Goal: Information Seeking & Learning: Learn about a topic

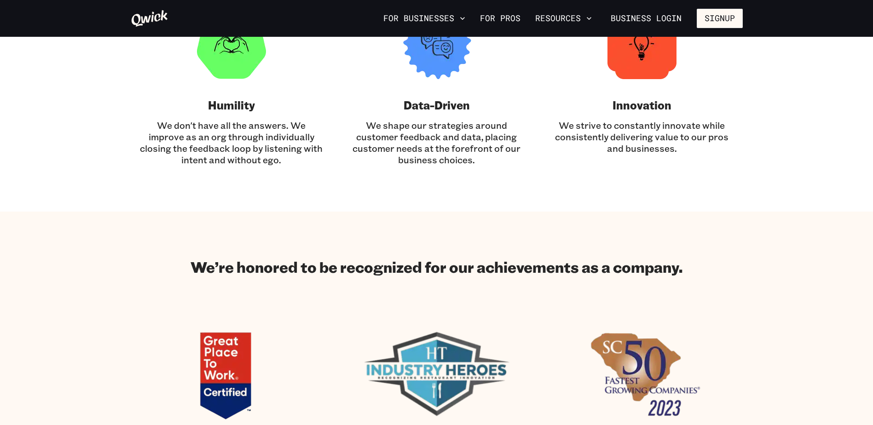
scroll to position [690, 0]
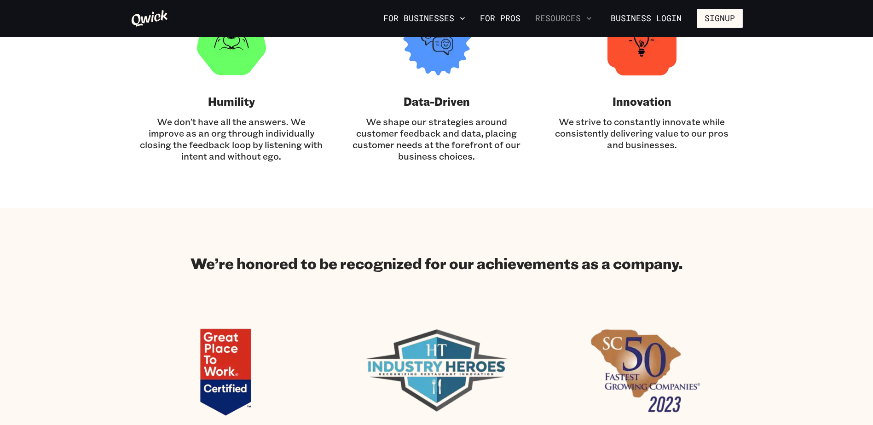
click at [542, 21] on button "Resources" at bounding box center [564, 19] width 64 height 16
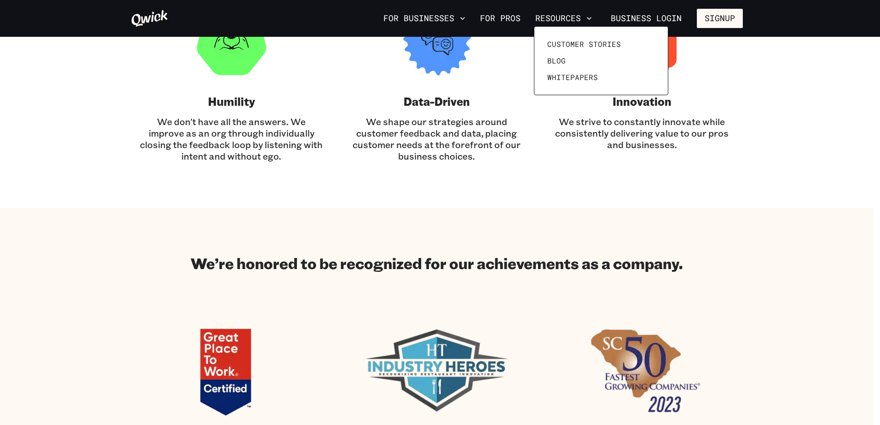
click at [752, 226] on div at bounding box center [440, 212] width 880 height 425
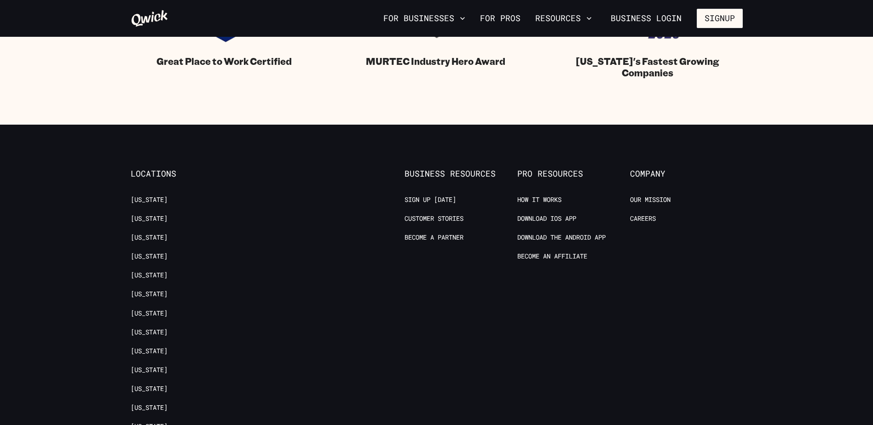
scroll to position [947, 0]
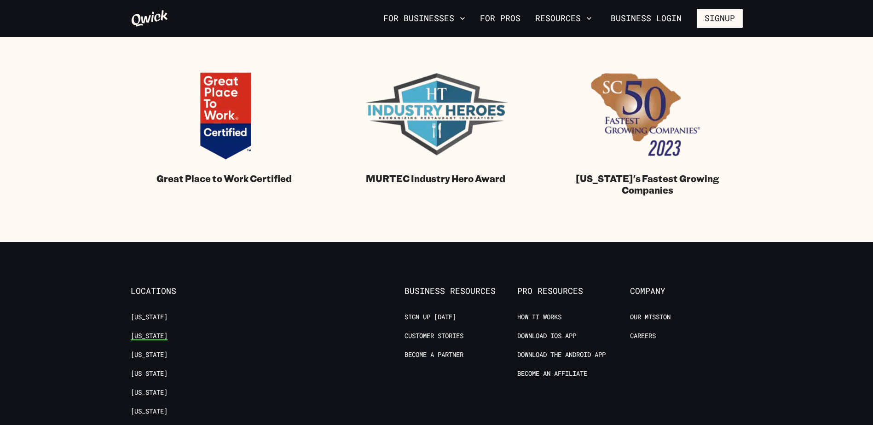
click at [158, 336] on link "[US_STATE]" at bounding box center [149, 336] width 37 height 9
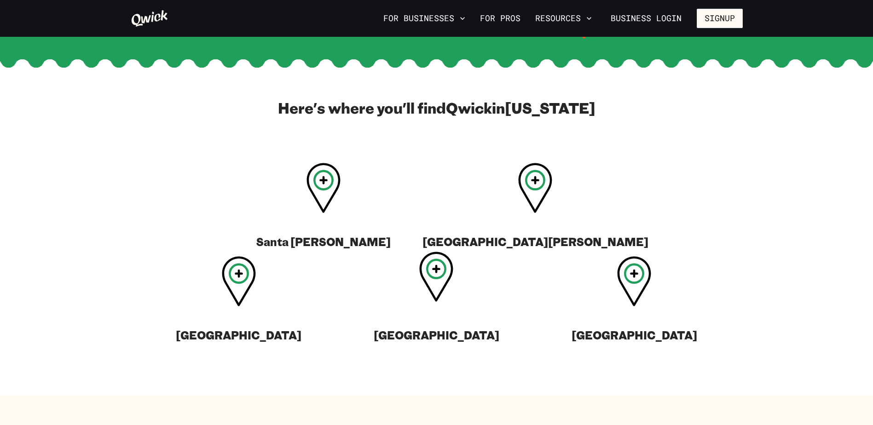
scroll to position [276, 0]
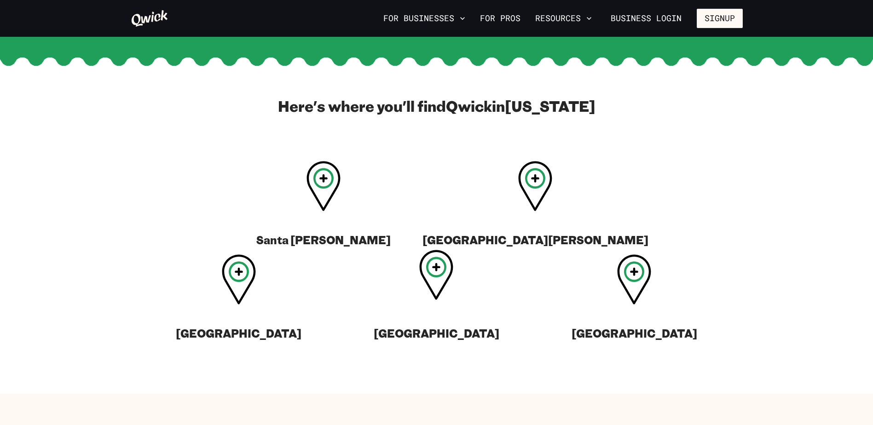
click at [419, 270] on icon at bounding box center [436, 275] width 34 height 50
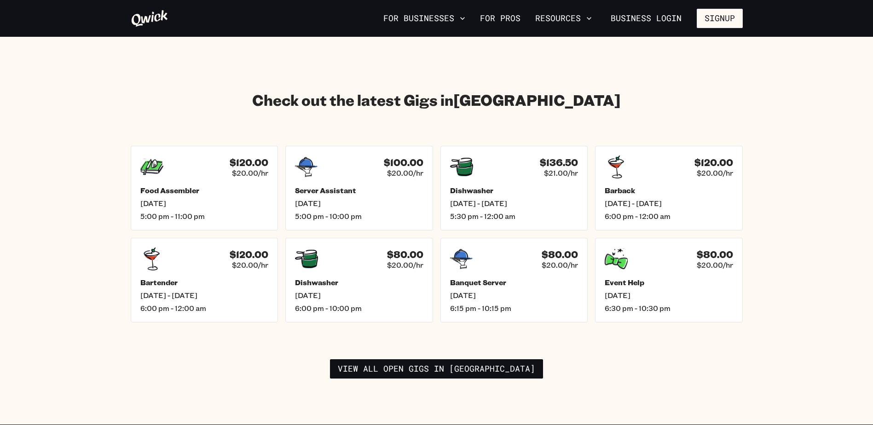
scroll to position [1243, 0]
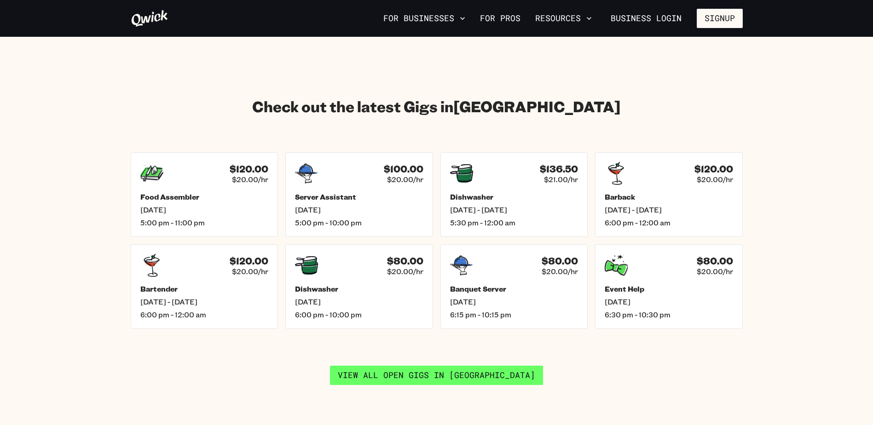
click at [483, 366] on link "View all open gigs in [GEOGRAPHIC_DATA]" at bounding box center [436, 375] width 213 height 19
